Goal: Complete application form: Complete application form

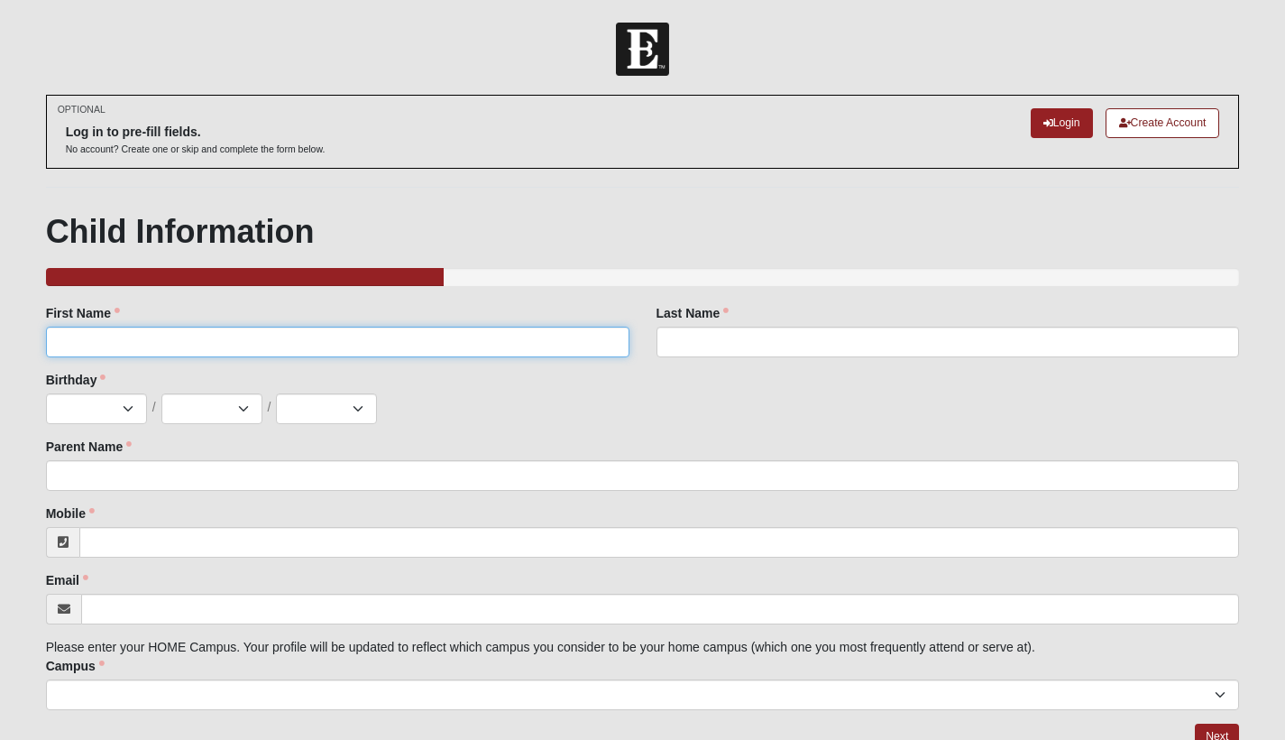
click at [69, 335] on input "First Name" at bounding box center [338, 341] width 584 height 31
type input "[PERSON_NAME]"
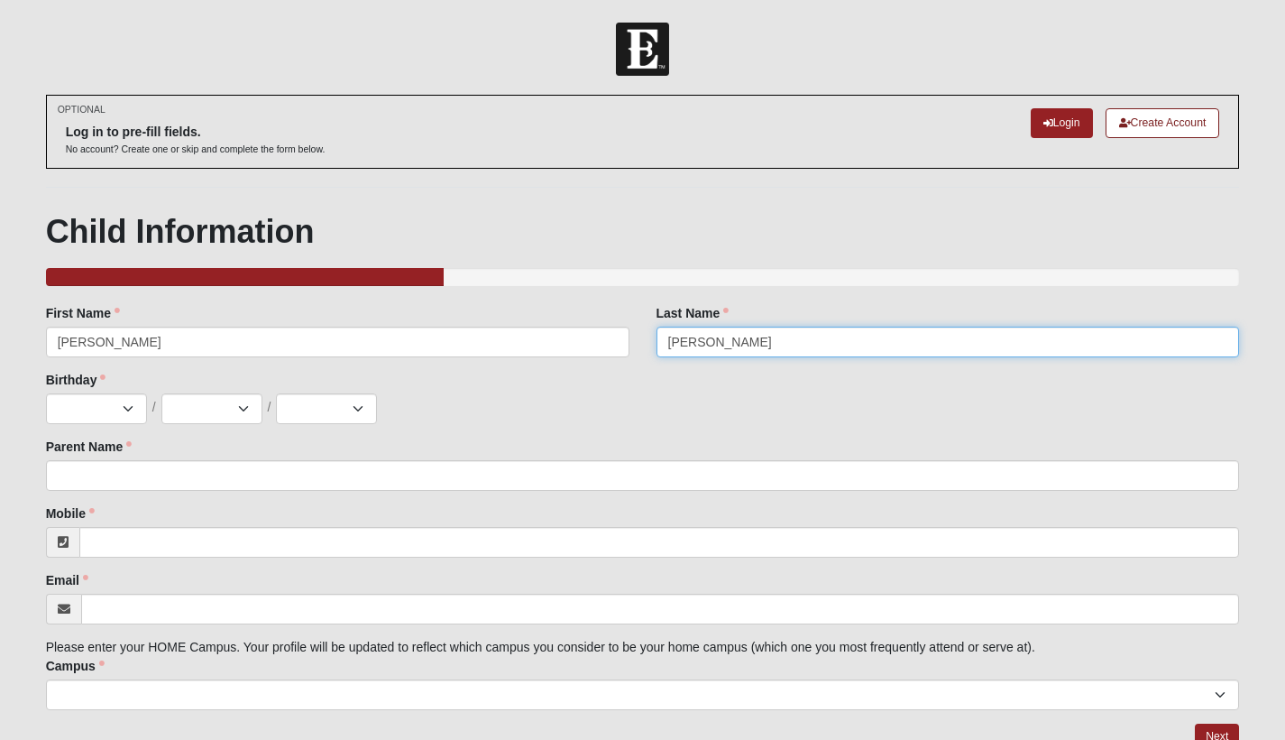
type input "[PERSON_NAME]"
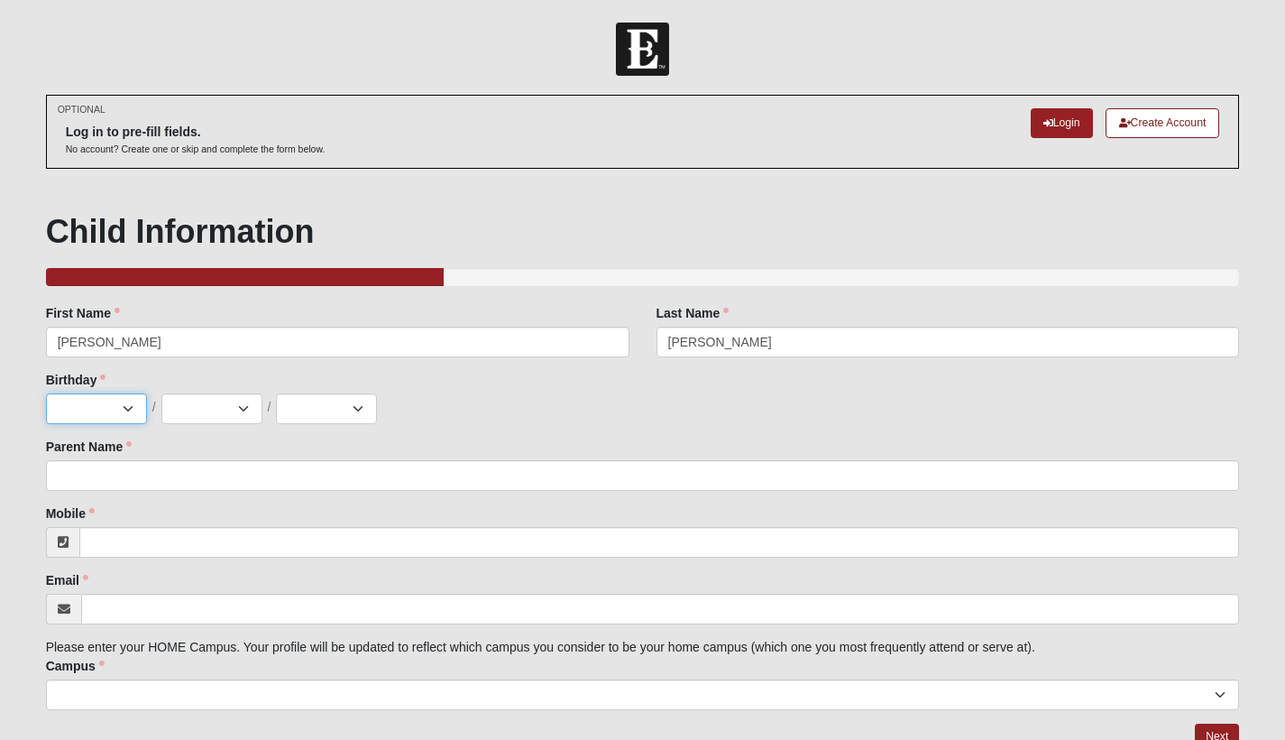
scroll to position [2, 0]
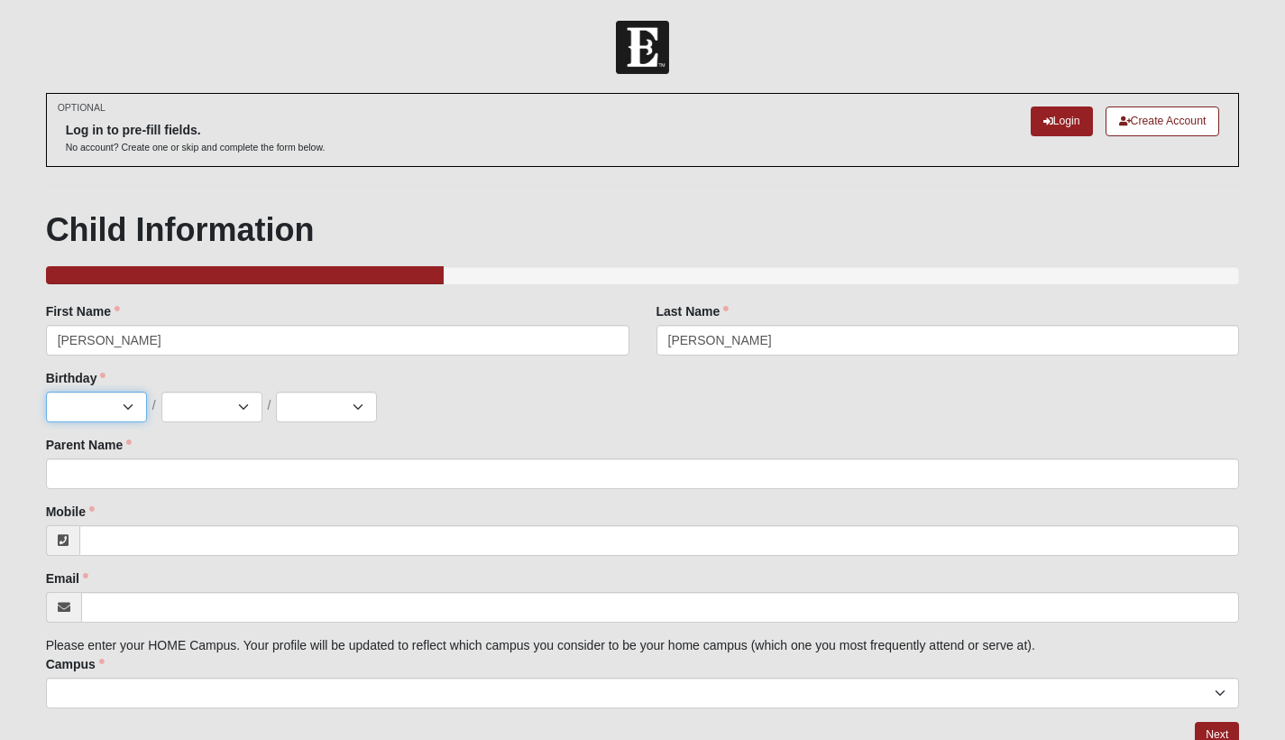
select select "5"
select select "4"
select select "2011"
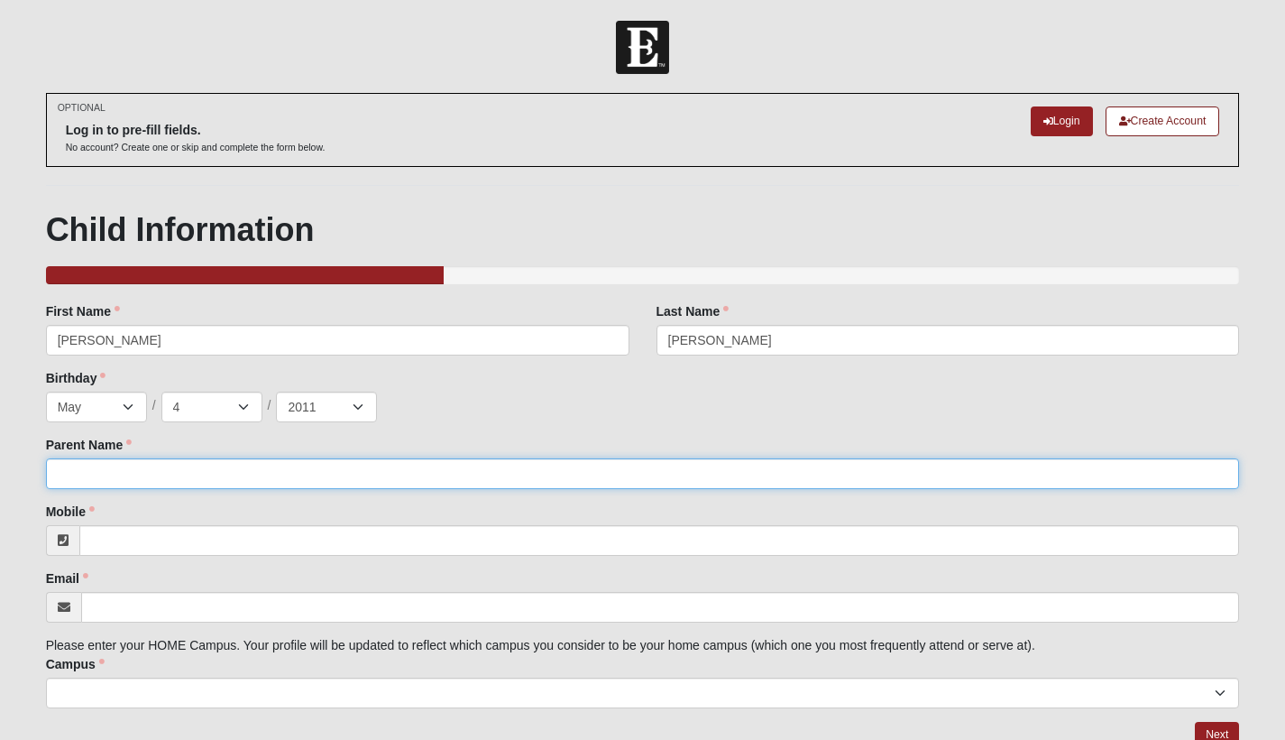
click at [99, 468] on input "Parent Name" at bounding box center [643, 473] width 1194 height 31
type input "[PERSON_NAME]"
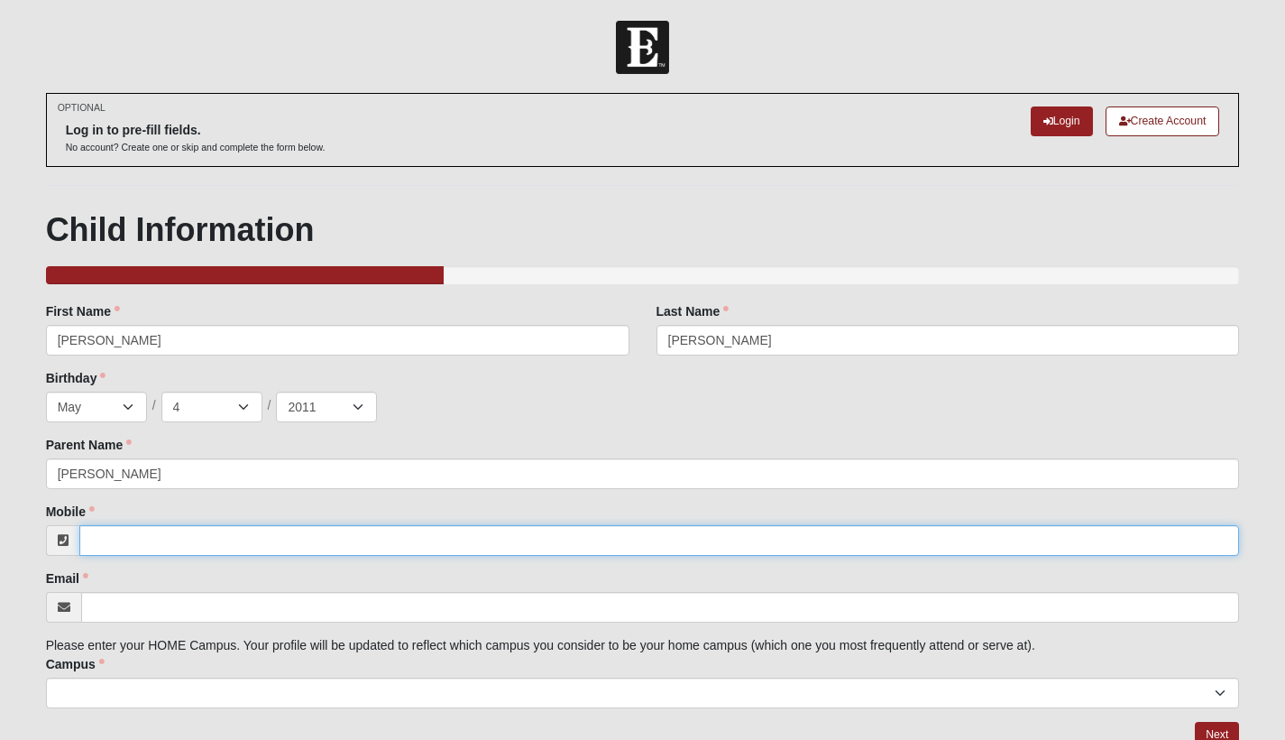
click at [104, 544] on input "Mobile" at bounding box center [659, 540] width 1161 height 31
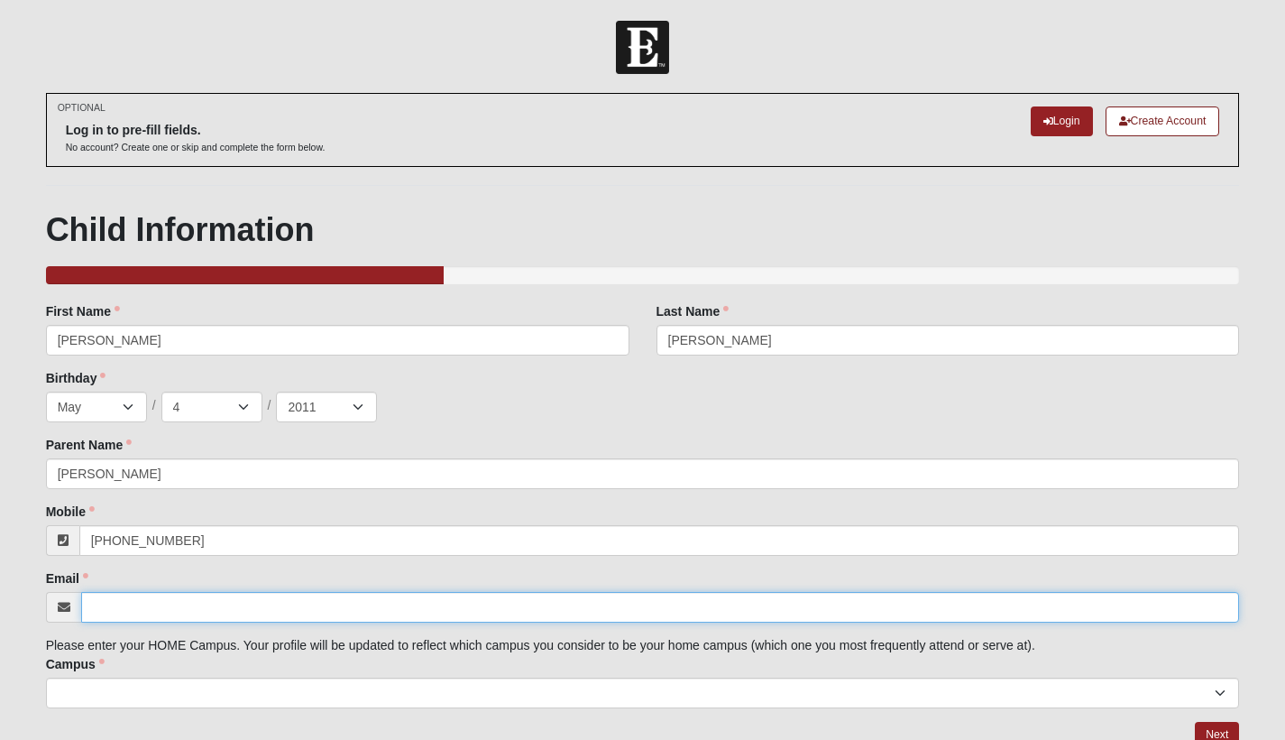
type input "[PHONE_NUMBER]"
click at [106, 610] on input "Email" at bounding box center [660, 607] width 1159 height 31
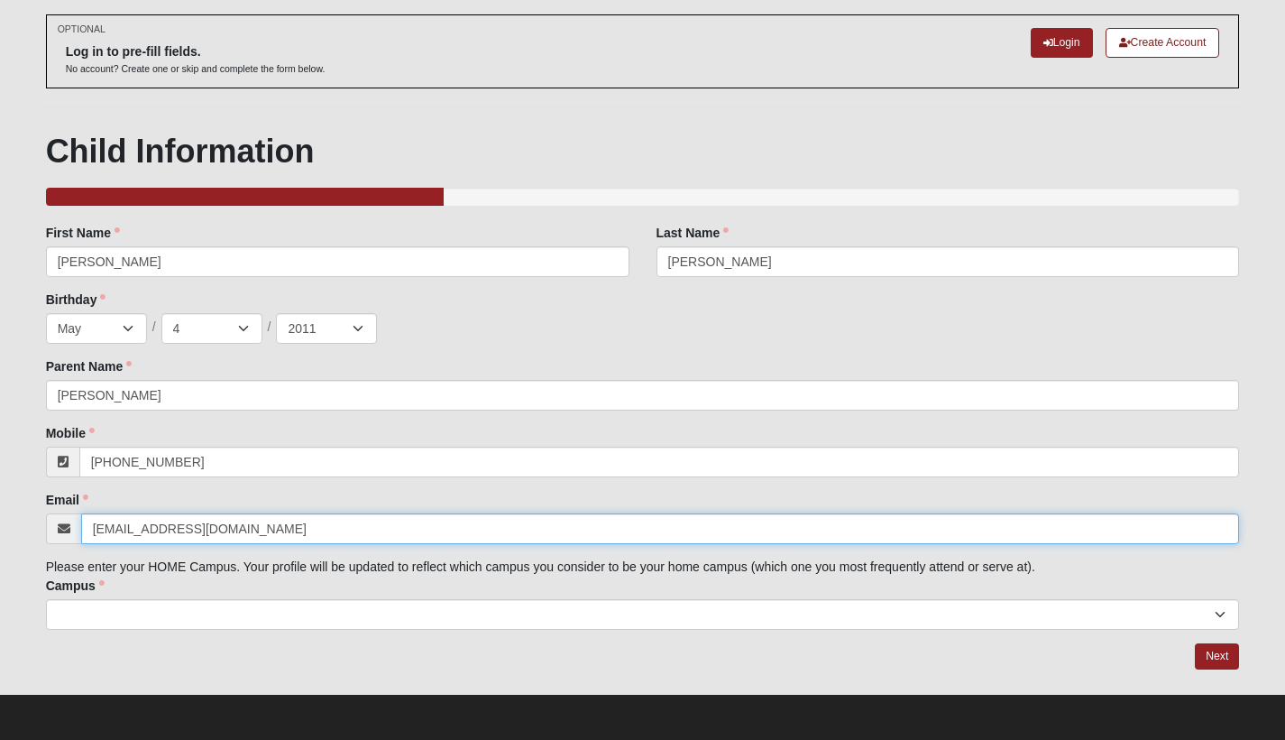
type input "[EMAIL_ADDRESS][DOMAIN_NAME]"
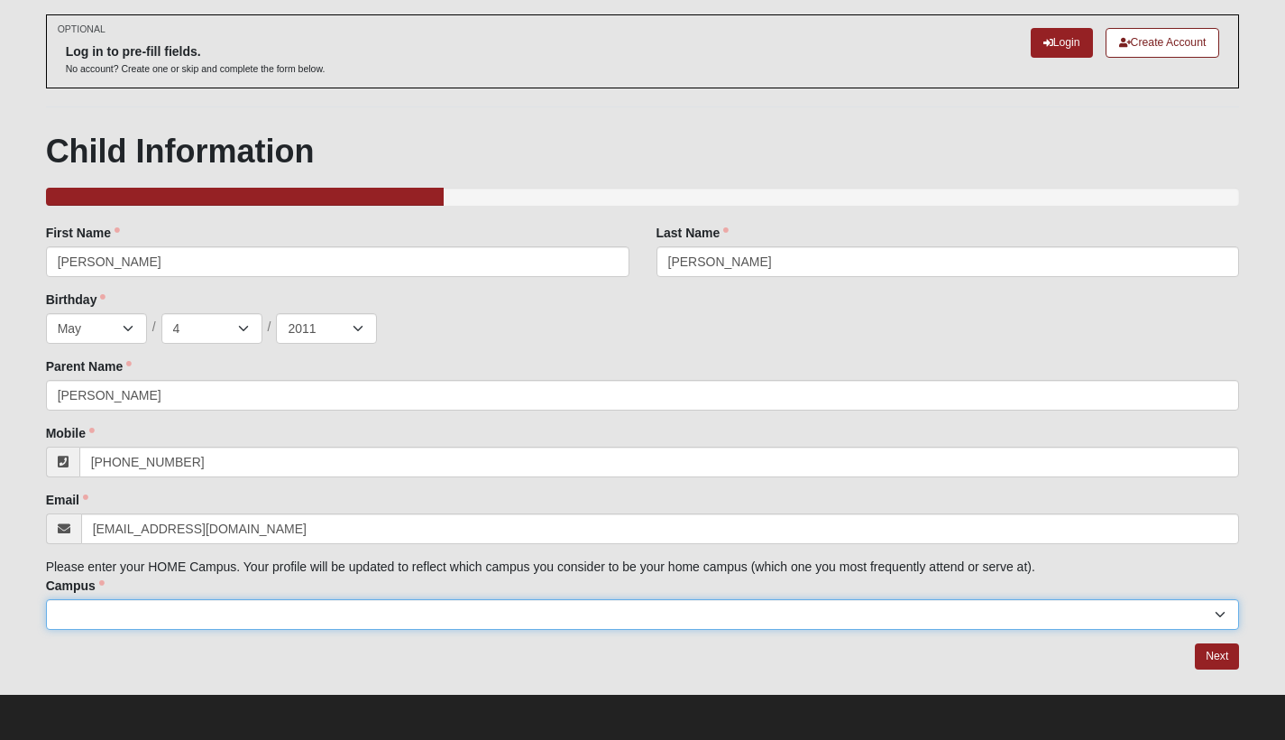
scroll to position [79, 0]
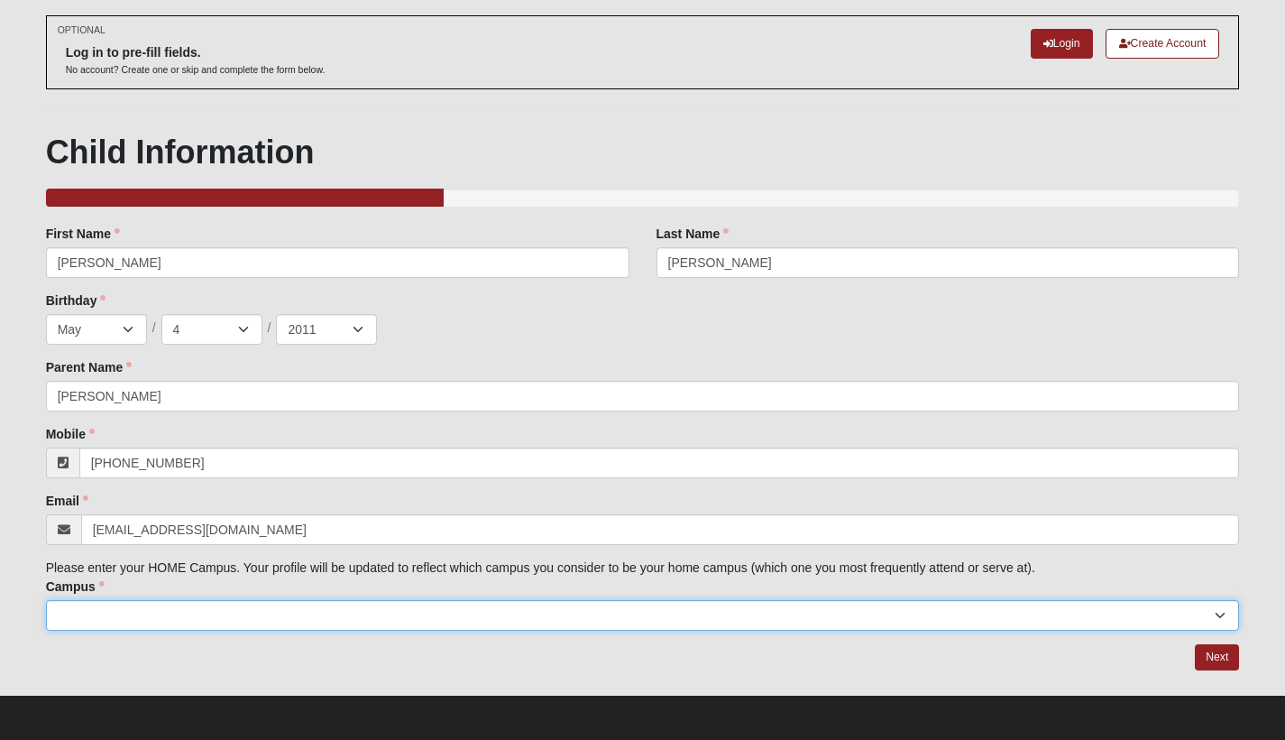
select select "11"
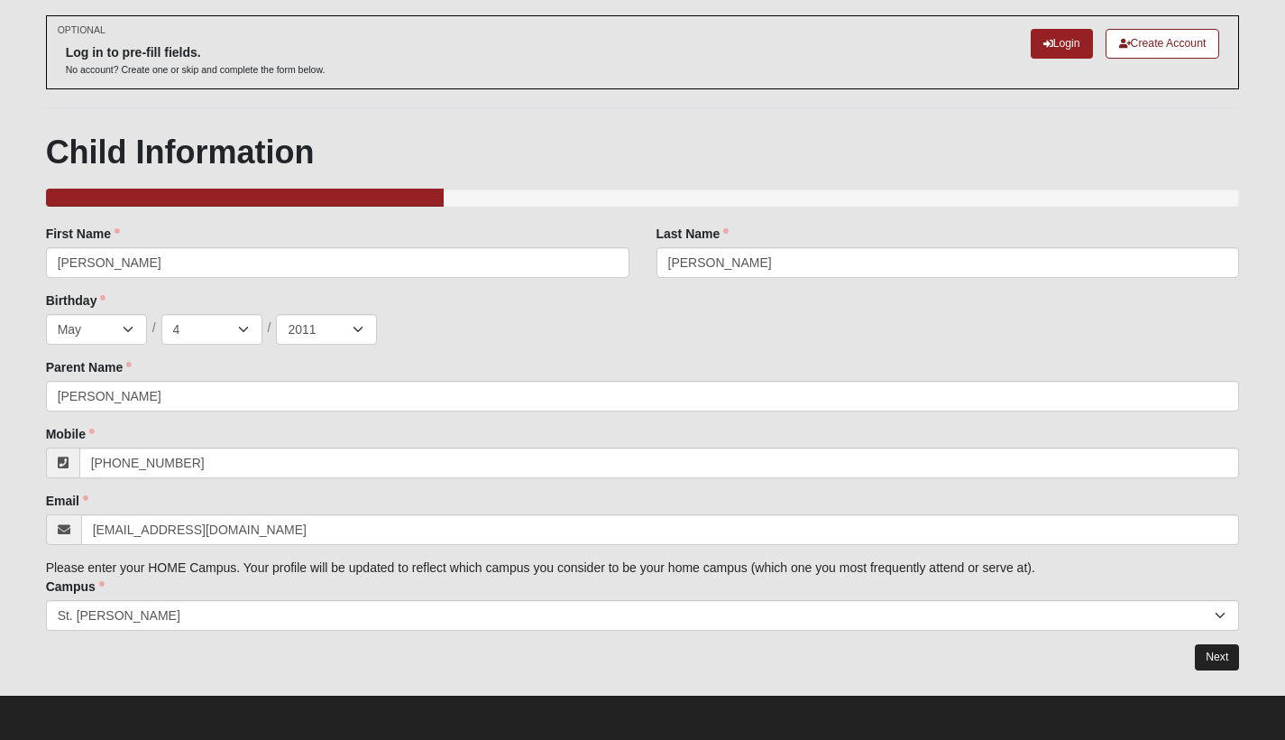
click at [1221, 656] on link "Next" at bounding box center [1217, 657] width 44 height 26
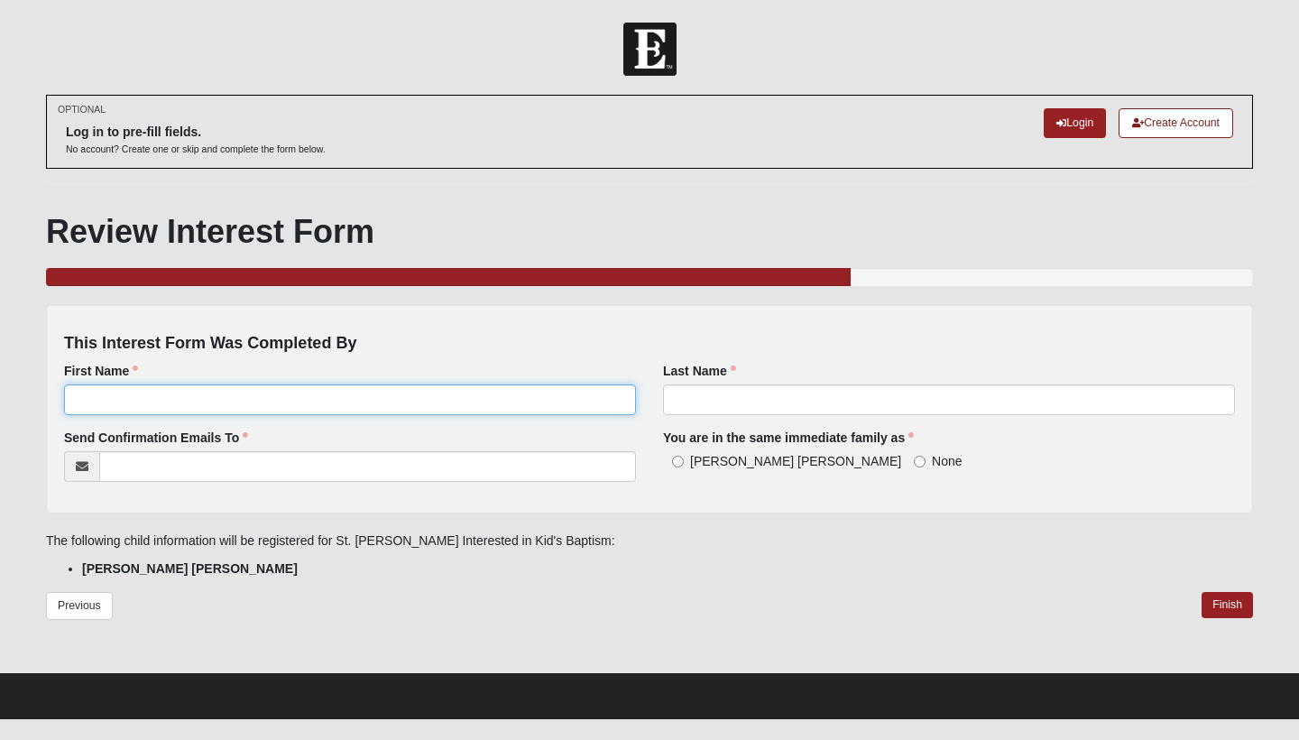
click at [142, 397] on input "First Name" at bounding box center [350, 399] width 572 height 31
type input "[PERSON_NAME]"
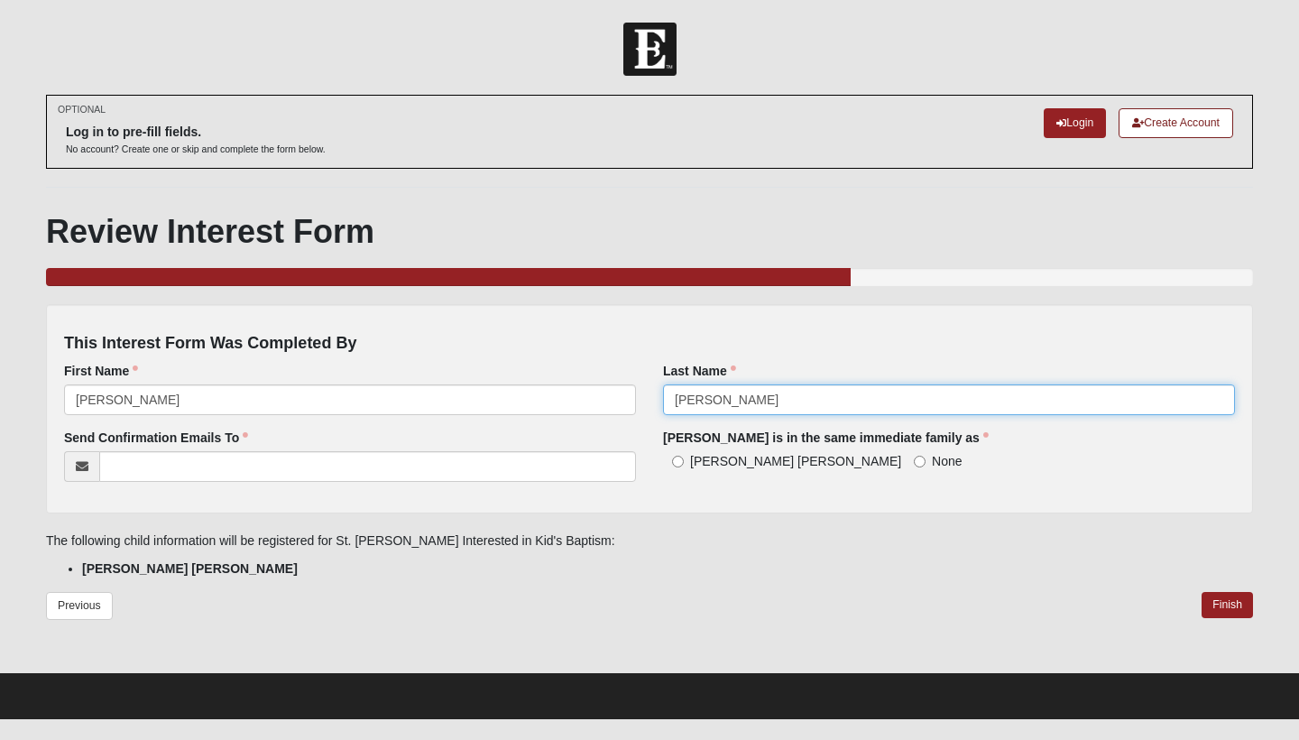
type input "[PERSON_NAME]"
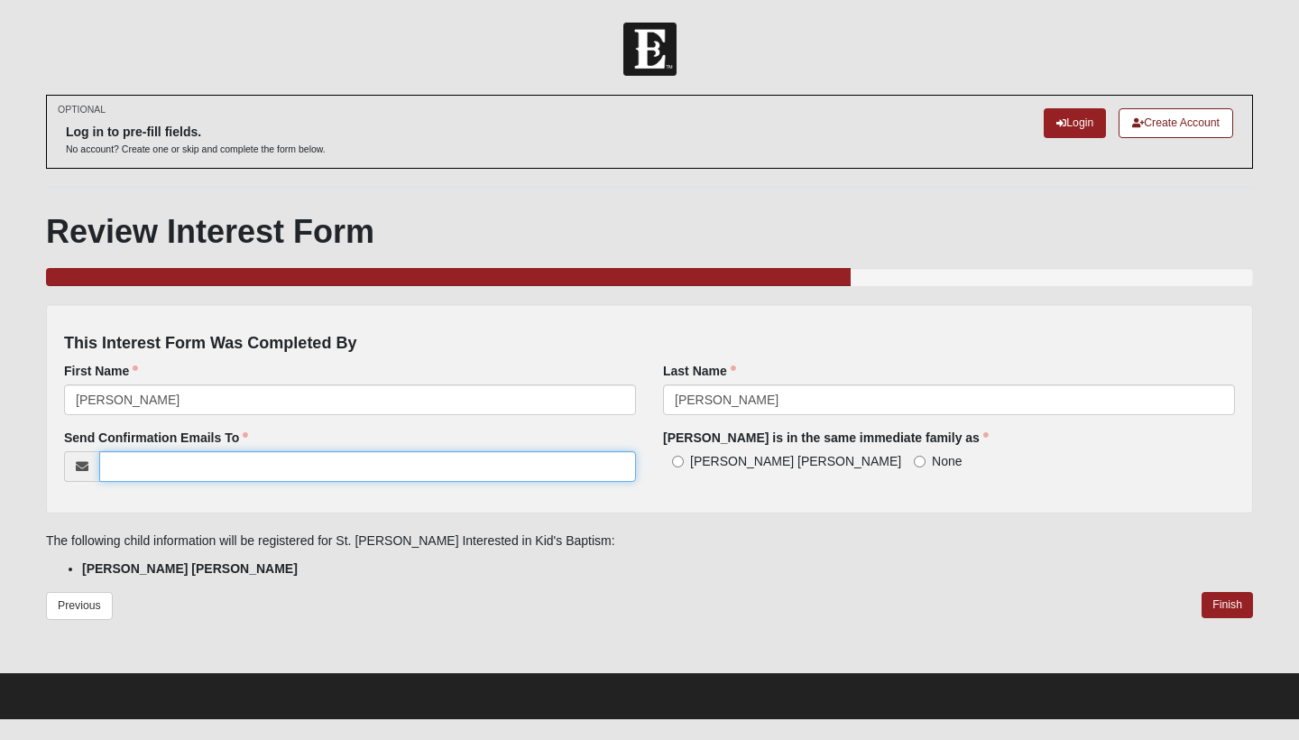
click at [142, 464] on input "Send Confirmation Emails To" at bounding box center [367, 466] width 537 height 31
type input "[EMAIL_ADDRESS][DOMAIN_NAME]; [EMAIL_ADDRESS][DOMAIN_NAME]"
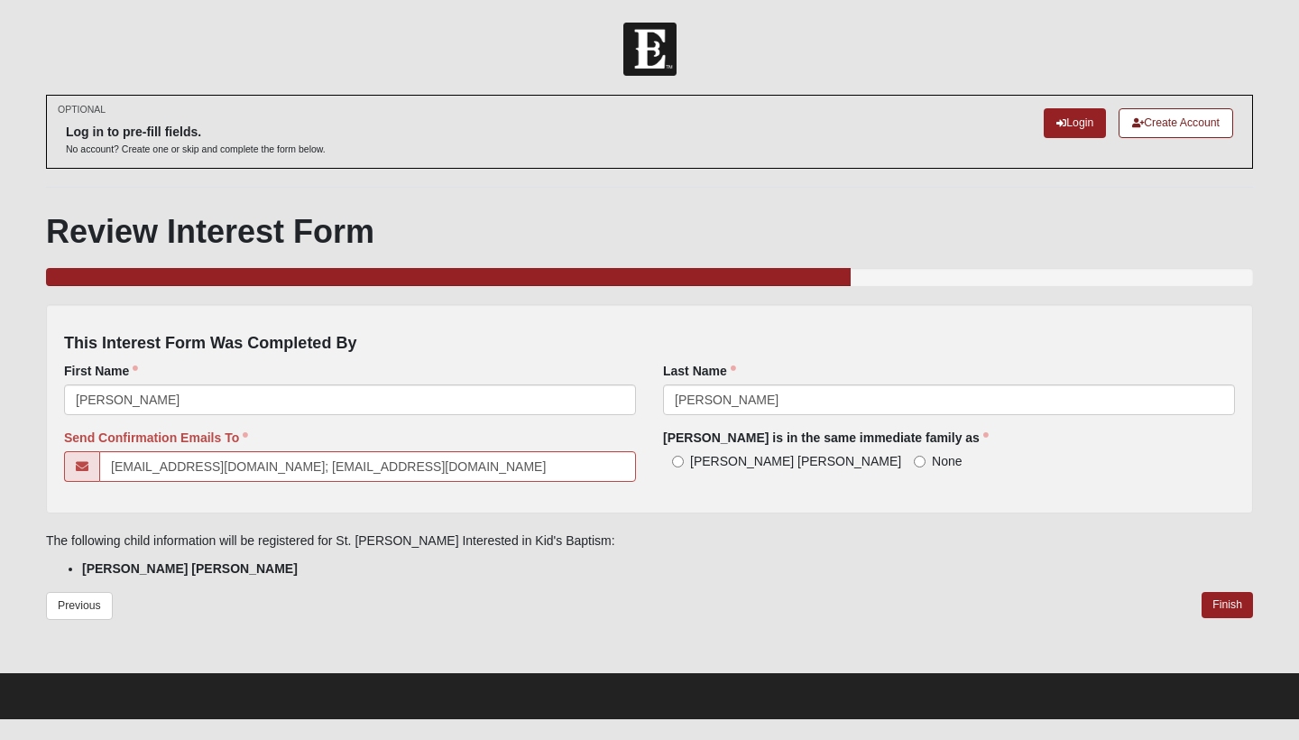
scroll to position [1, 0]
click at [676, 461] on input "[PERSON_NAME] [PERSON_NAME]" at bounding box center [678, 461] width 12 height 12
radio input "true"
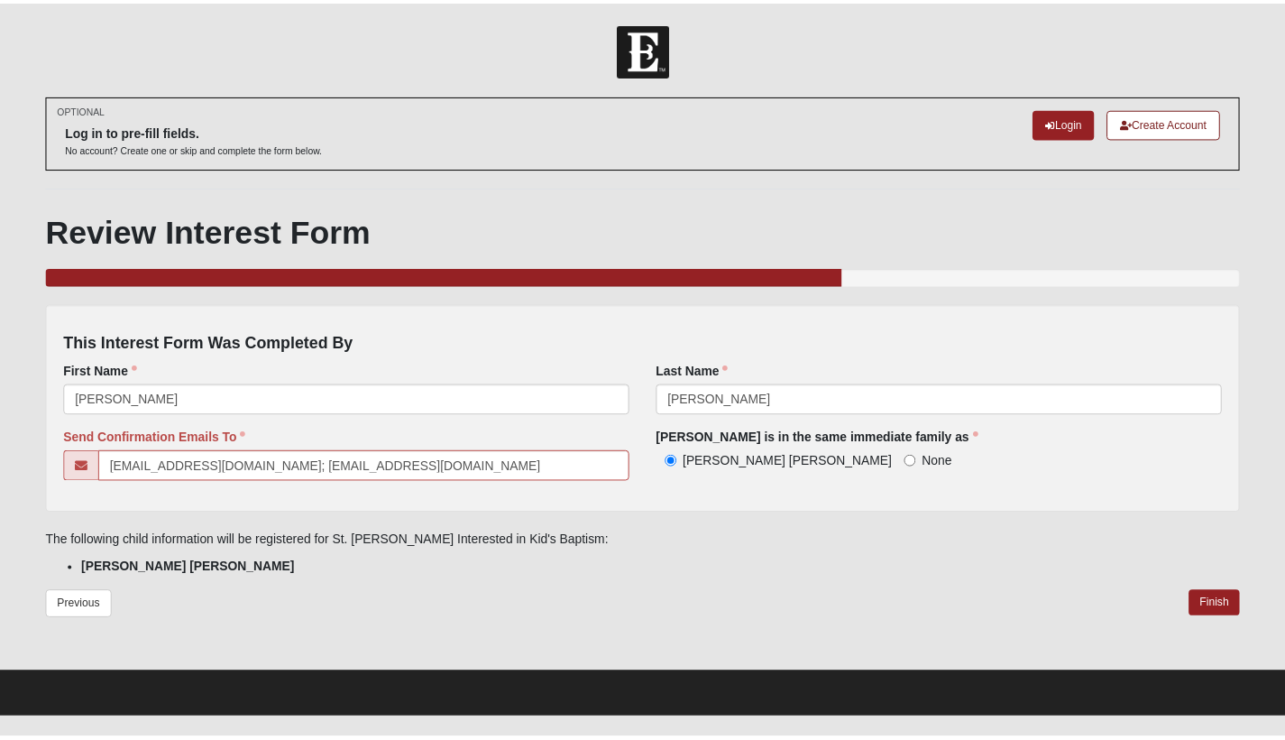
scroll to position [0, 0]
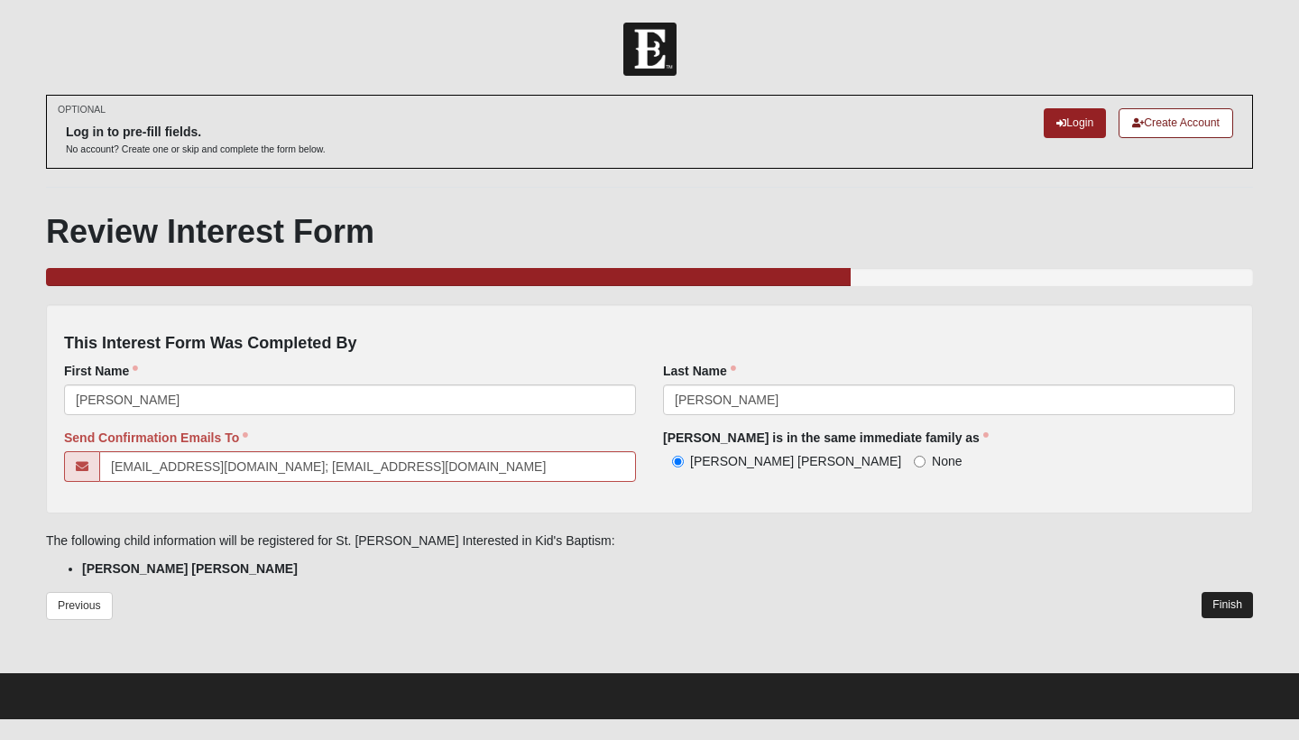
click at [1226, 601] on link "Finish" at bounding box center [1226, 605] width 51 height 26
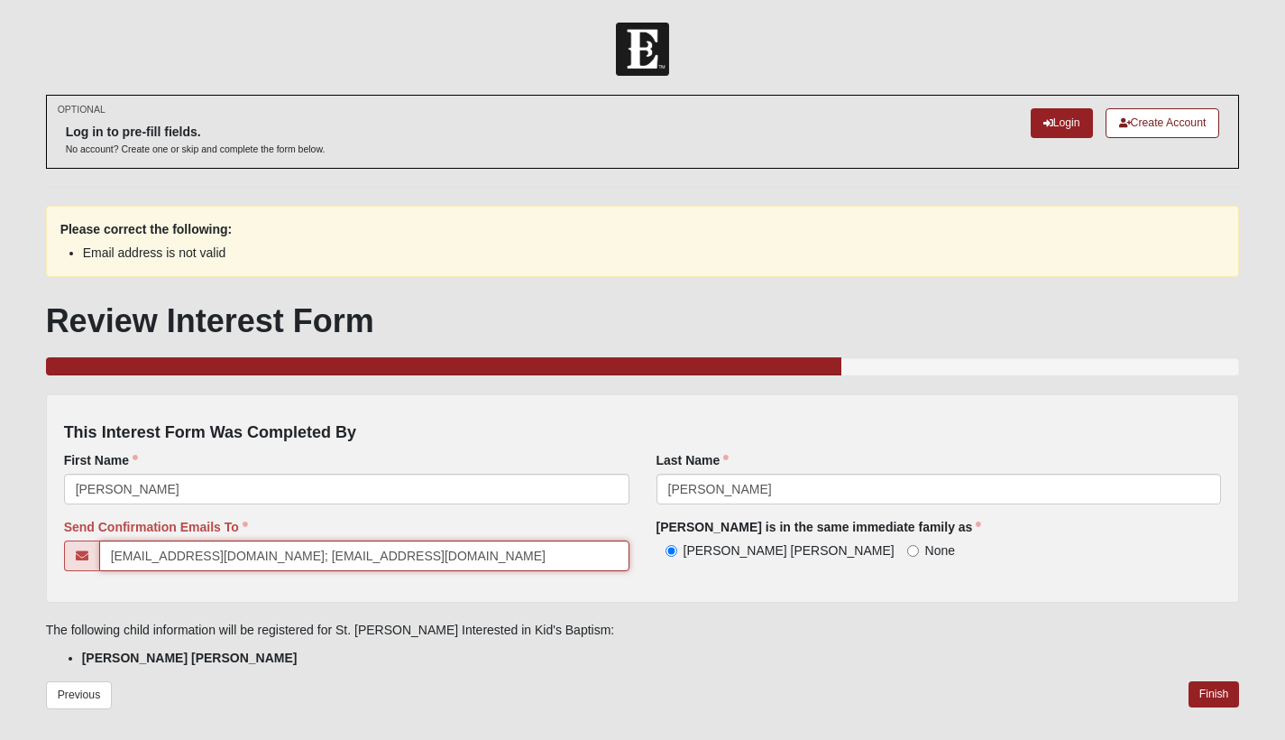
click at [400, 556] on input "[EMAIL_ADDRESS][DOMAIN_NAME]; [EMAIL_ADDRESS][DOMAIN_NAME]" at bounding box center [364, 555] width 530 height 31
type input "[EMAIL_ADDRESS][DOMAIN_NAME]"
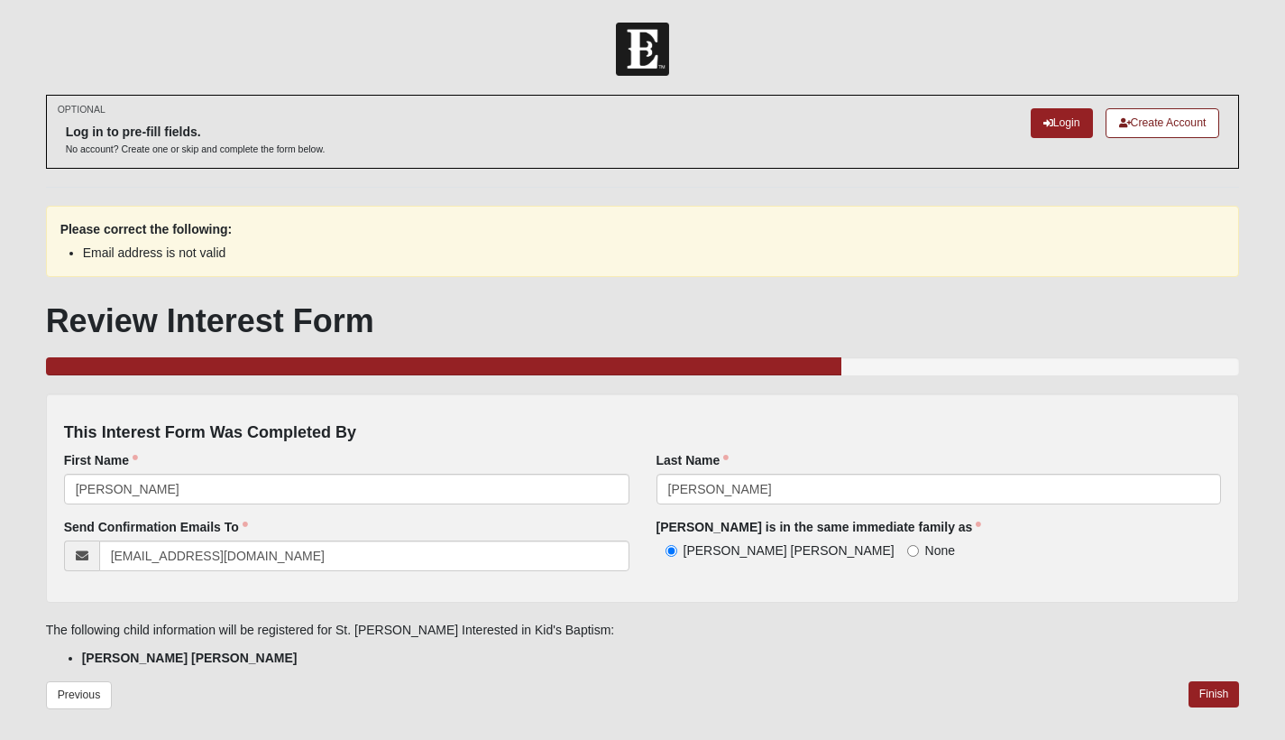
click at [750, 624] on p "The following child information will be registered for St. [PERSON_NAME] Intere…" at bounding box center [643, 629] width 1194 height 19
click at [1208, 687] on link "Finish" at bounding box center [1214, 694] width 51 height 26
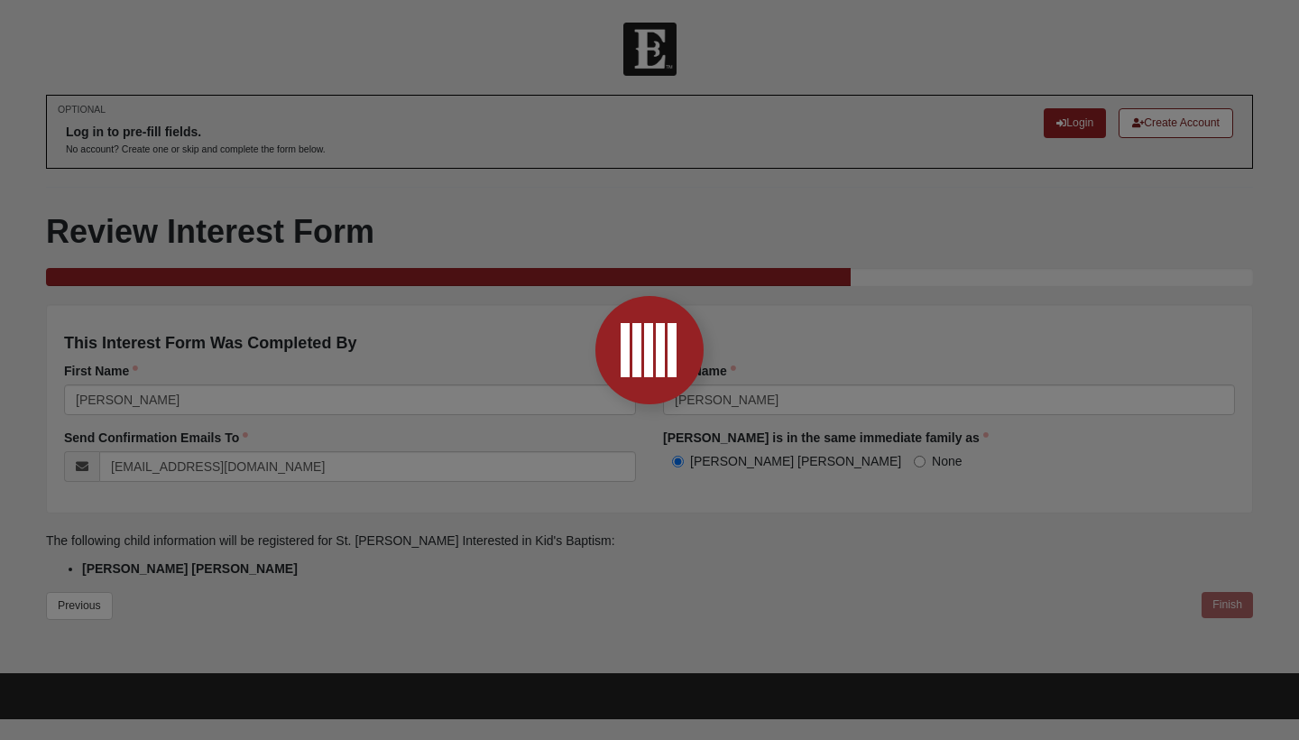
scroll to position [3, 0]
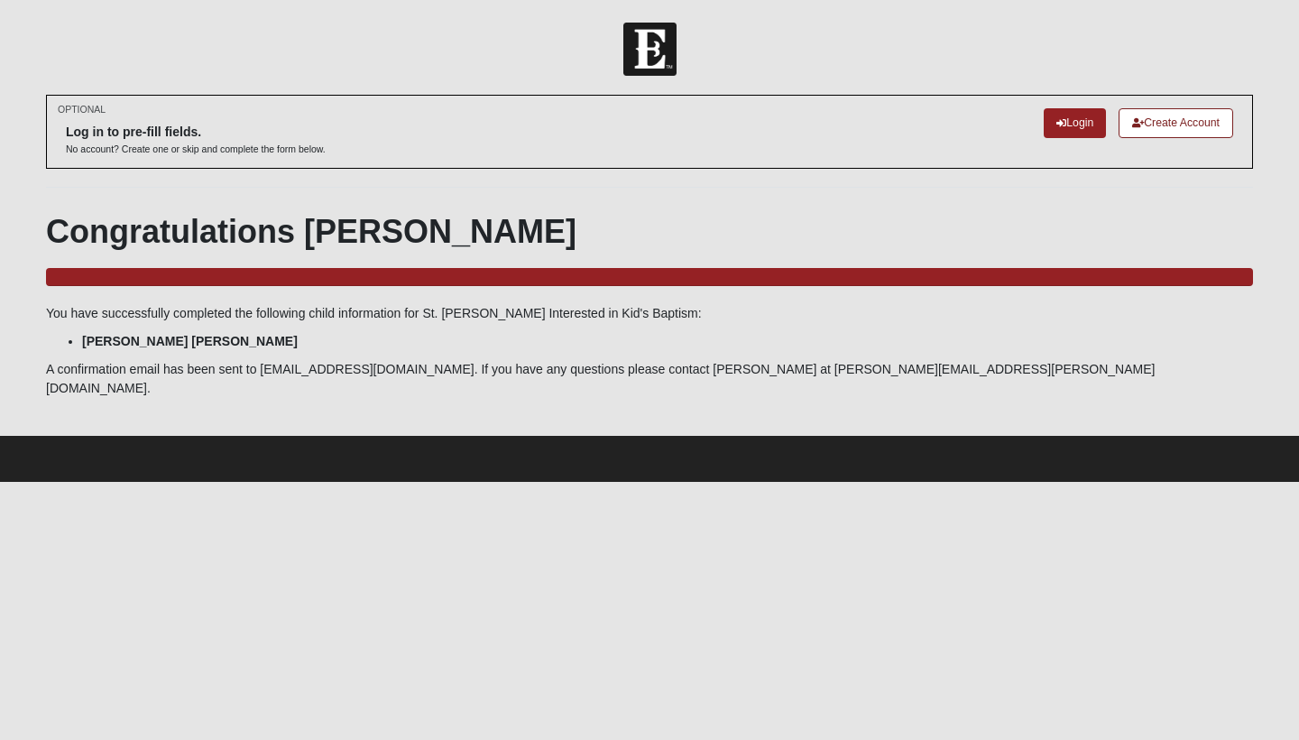
click at [1182, 120] on link "Create Account" at bounding box center [1175, 123] width 115 height 30
